Goal: Check status: Check status

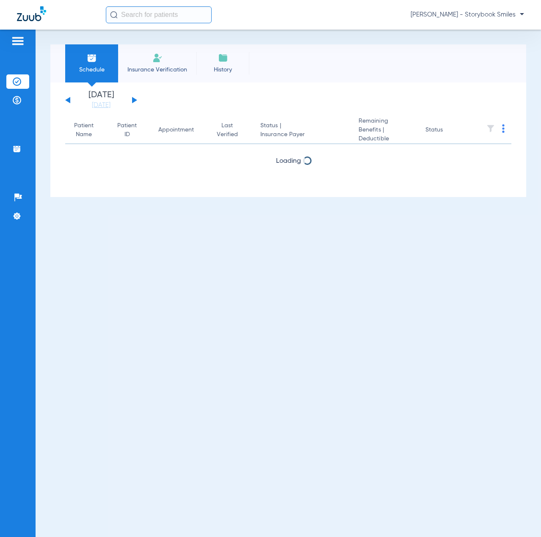
click at [142, 15] on input "text" at bounding box center [159, 14] width 106 height 17
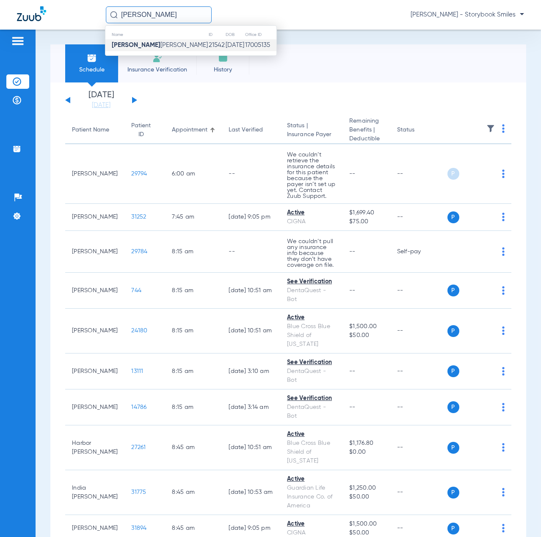
type input "[PERSON_NAME]"
click at [143, 40] on td "[PERSON_NAME]" at bounding box center [156, 45] width 103 height 12
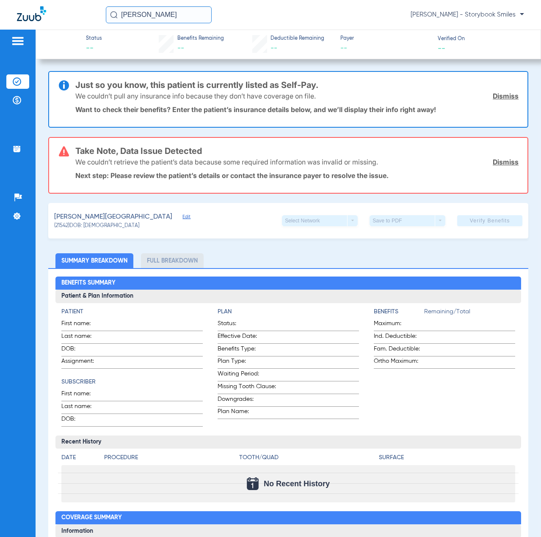
click at [494, 163] on link "Dismiss" at bounding box center [506, 162] width 26 height 8
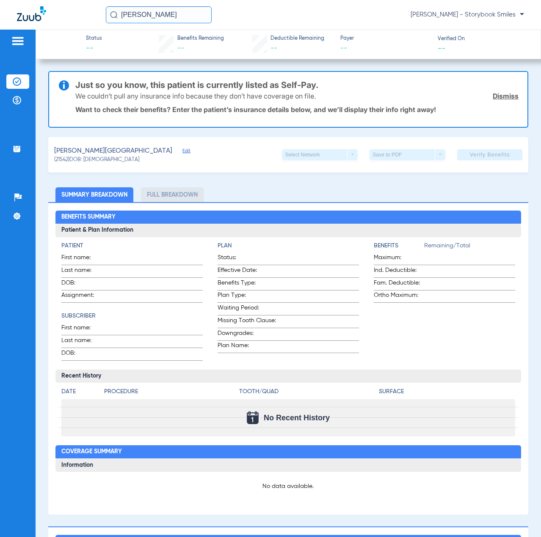
click at [505, 97] on link "Dismiss" at bounding box center [506, 96] width 26 height 8
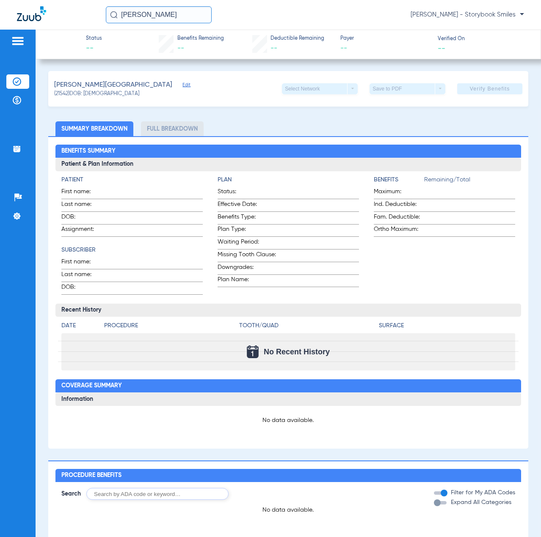
click at [477, 84] on app-verify-button "Verify Benefits" at bounding box center [489, 88] width 65 height 11
click at [170, 129] on li "Full Breakdown" at bounding box center [172, 128] width 63 height 15
